Goal: Task Accomplishment & Management: Use online tool/utility

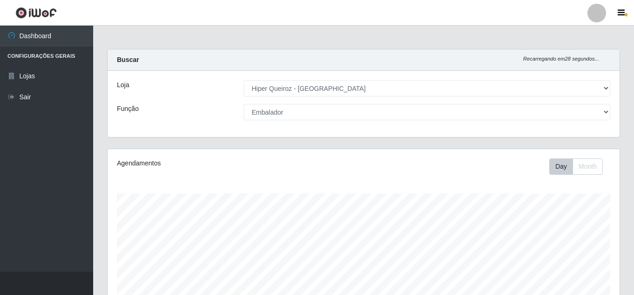
select select "513"
click at [293, 111] on select "[Selecione...] Embalador Embalador + Embalador ++ Operador de Caixa Operador de…" at bounding box center [427, 112] width 367 height 16
select select "70"
click at [244, 104] on select "[Selecione...] Embalador Embalador + Embalador ++ Operador de Caixa Operador de…" at bounding box center [427, 112] width 367 height 16
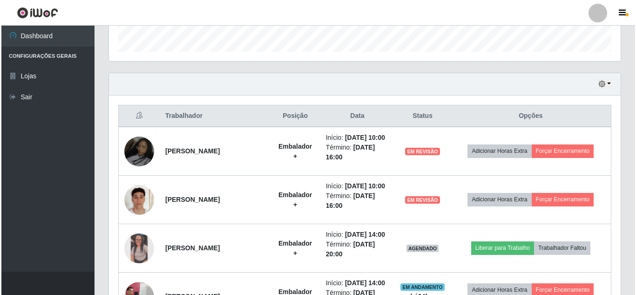
scroll to position [326, 0]
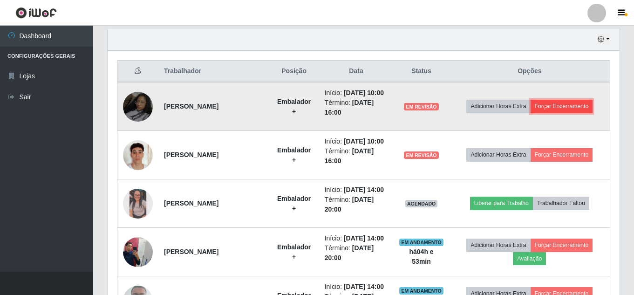
click at [577, 112] on button "Forçar Encerramento" at bounding box center [561, 106] width 62 height 13
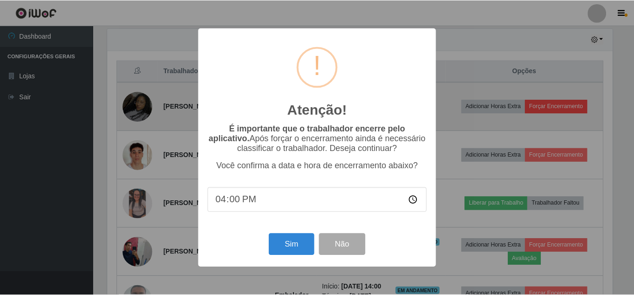
scroll to position [193, 507]
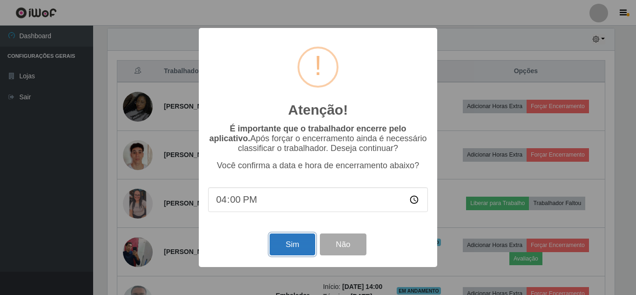
click at [284, 249] on button "Sim" at bounding box center [292, 244] width 45 height 22
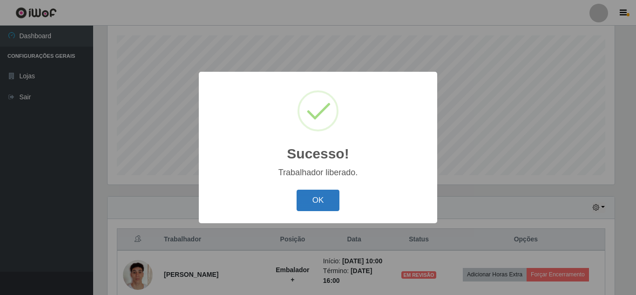
click at [314, 199] on button "OK" at bounding box center [318, 201] width 43 height 22
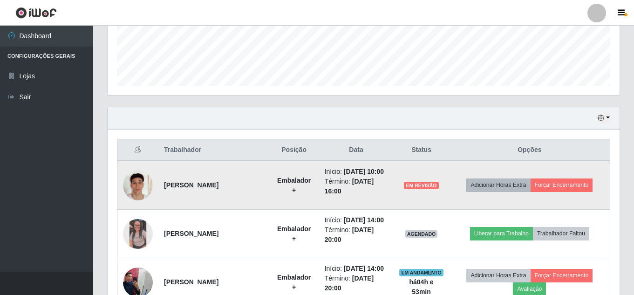
scroll to position [251, 0]
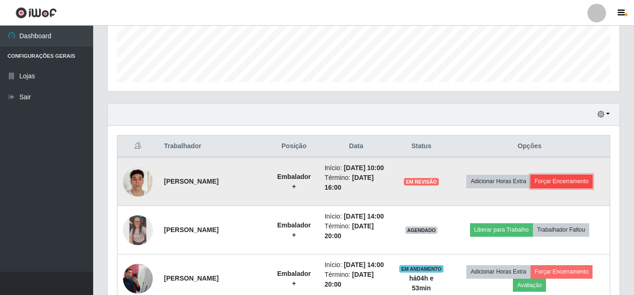
click at [572, 187] on button "Forçar Encerramento" at bounding box center [561, 181] width 62 height 13
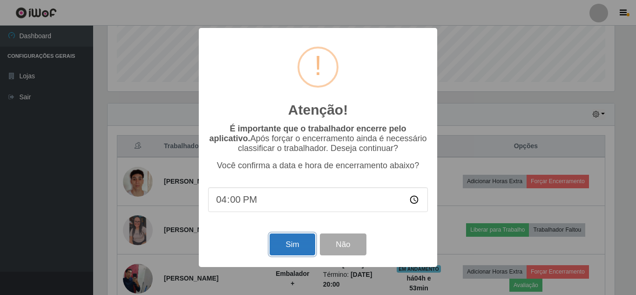
click at [284, 246] on button "Sim" at bounding box center [292, 244] width 45 height 22
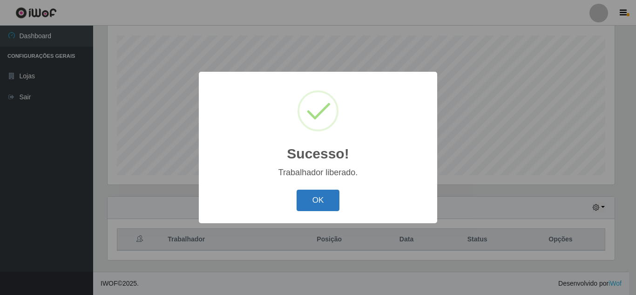
click at [303, 192] on button "OK" at bounding box center [318, 201] width 43 height 22
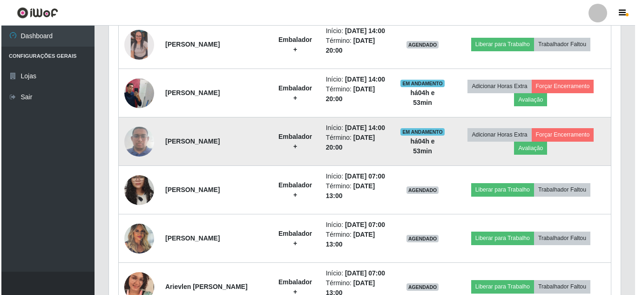
scroll to position [391, 0]
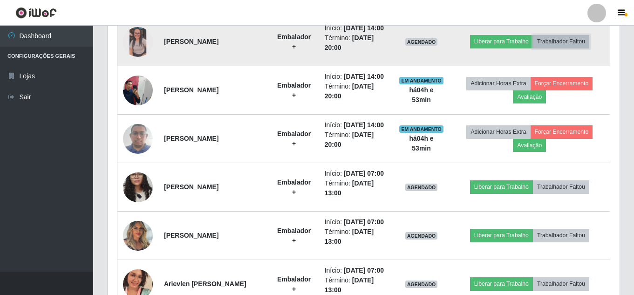
click at [587, 47] on button "Trabalhador Faltou" at bounding box center [561, 41] width 56 height 13
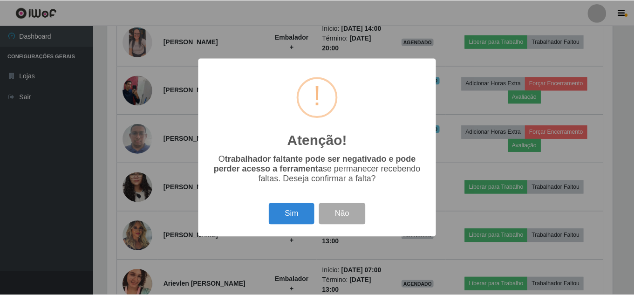
scroll to position [193, 507]
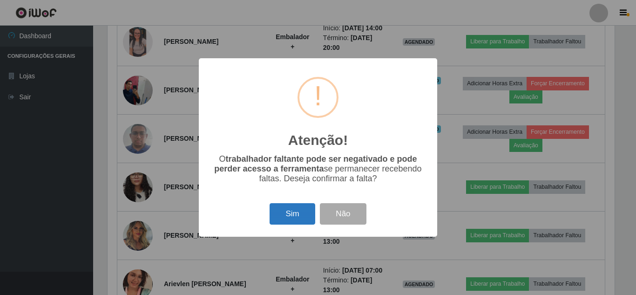
click at [296, 216] on button "Sim" at bounding box center [292, 214] width 45 height 22
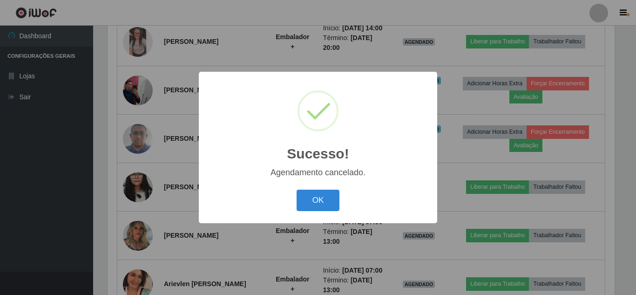
scroll to position [0, 0]
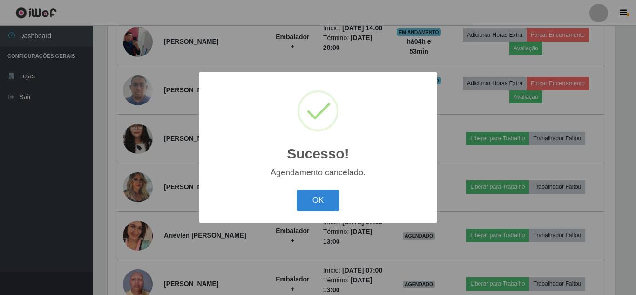
click at [316, 201] on button "OK" at bounding box center [318, 201] width 43 height 22
